Goal: Navigation & Orientation: Find specific page/section

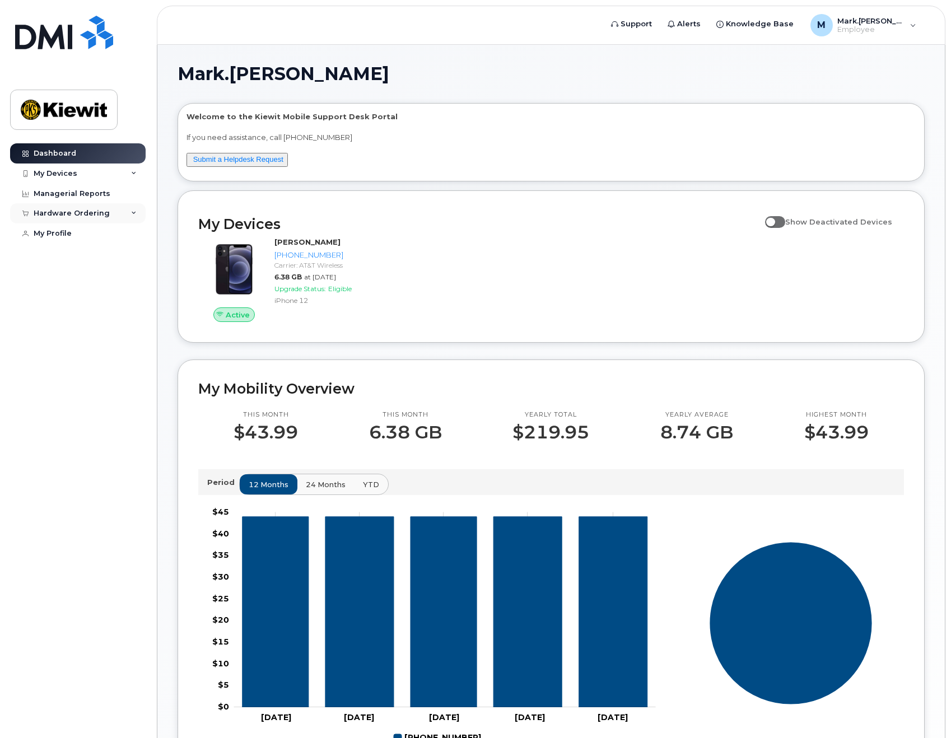
click at [67, 211] on div "Hardware Ordering" at bounding box center [72, 213] width 76 height 9
click at [67, 197] on div "Managerial Reports" at bounding box center [72, 193] width 77 height 9
click at [125, 213] on div "Hardware Ordering" at bounding box center [78, 213] width 136 height 20
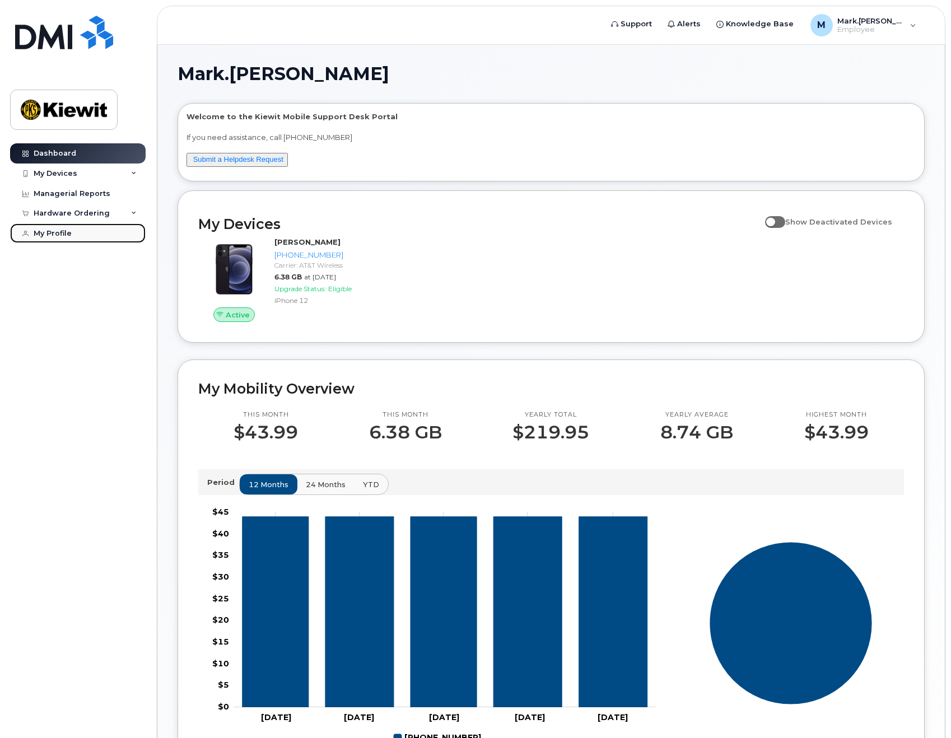
click at [48, 234] on div "My Profile" at bounding box center [53, 233] width 38 height 9
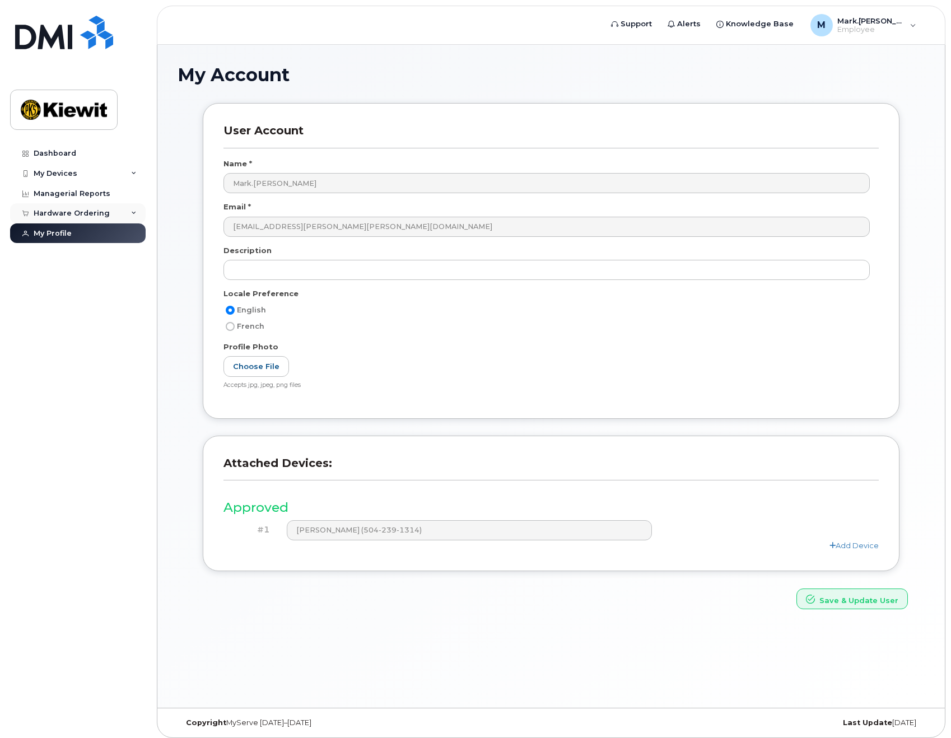
click at [65, 216] on div "Hardware Ordering" at bounding box center [72, 213] width 76 height 9
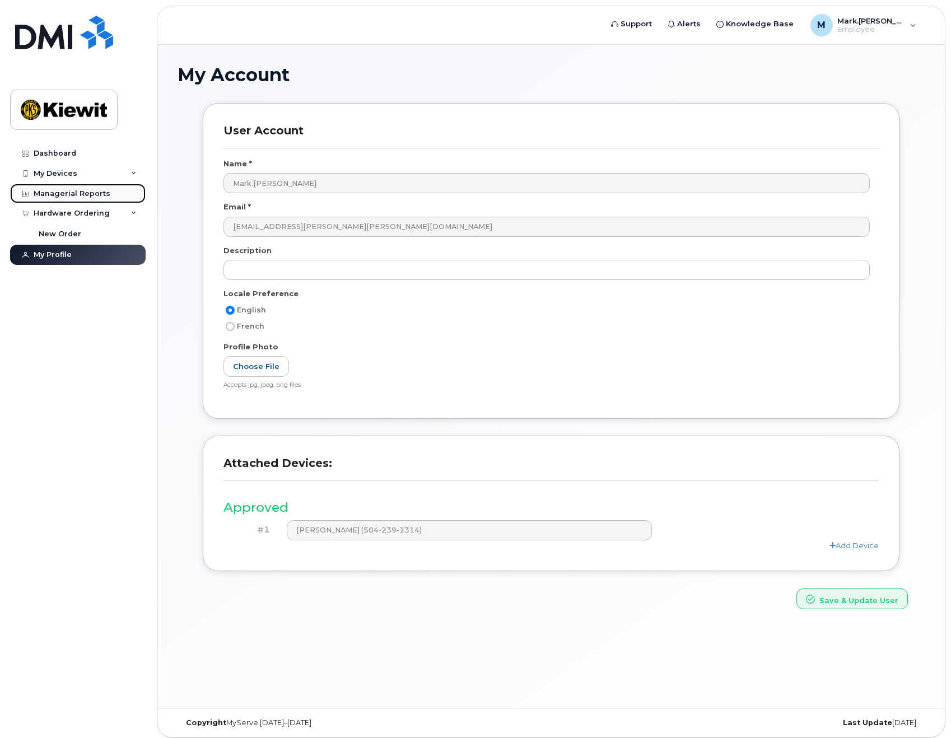
click at [64, 196] on div "Managerial Reports" at bounding box center [72, 193] width 77 height 9
click at [61, 171] on div "My Devices" at bounding box center [56, 173] width 44 height 9
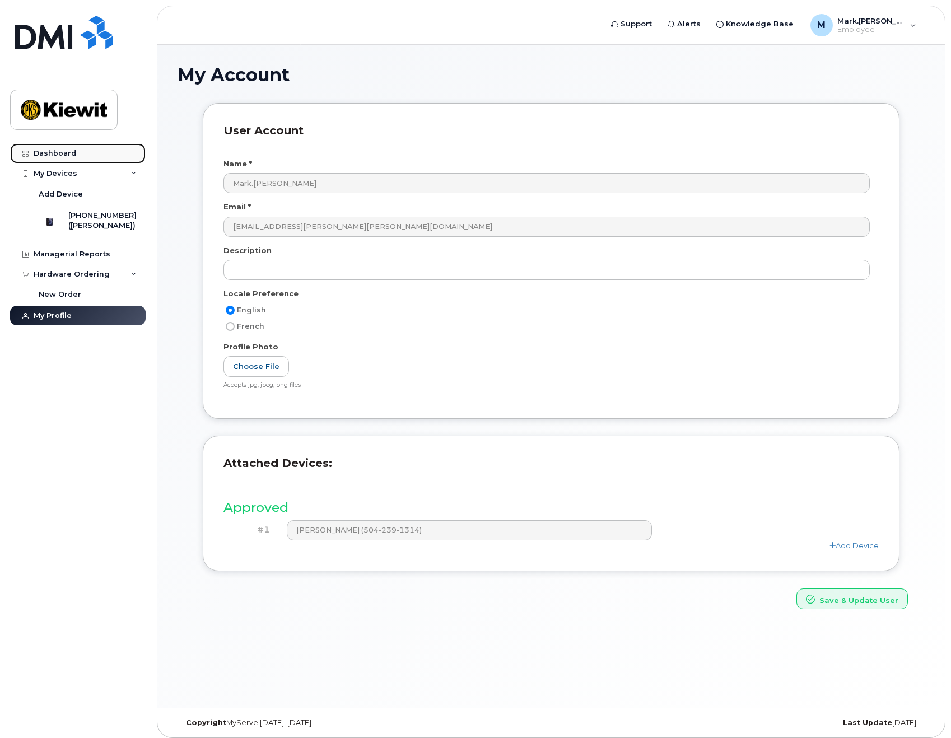
click at [71, 152] on div "Dashboard" at bounding box center [55, 153] width 43 height 9
